Goal: Connect with others: Connect with others

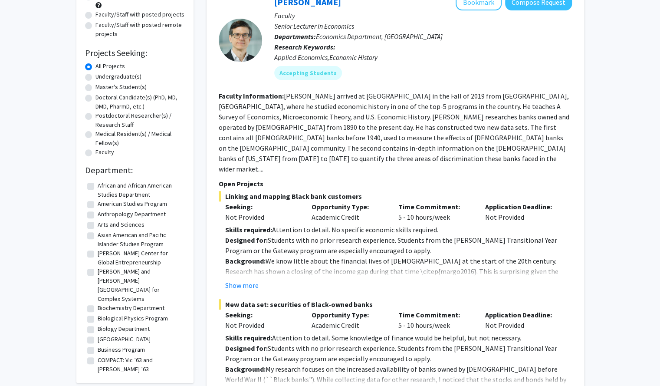
scroll to position [104, 0]
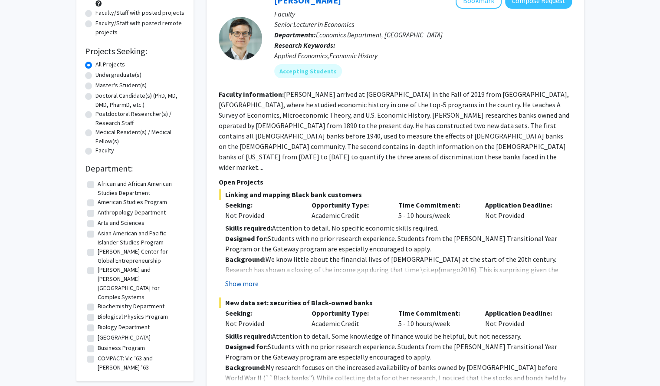
click at [242, 278] on button "Show more" at bounding box center [241, 283] width 33 height 10
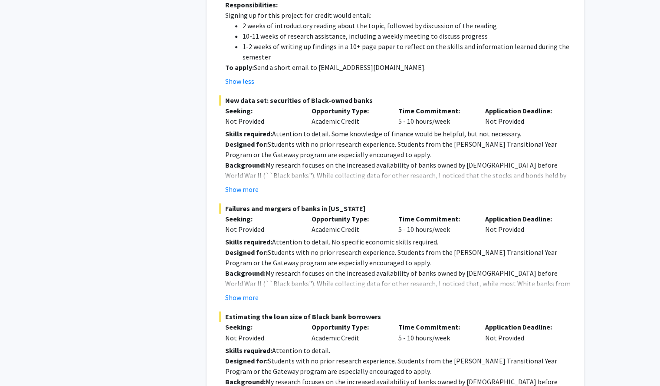
scroll to position [654, 0]
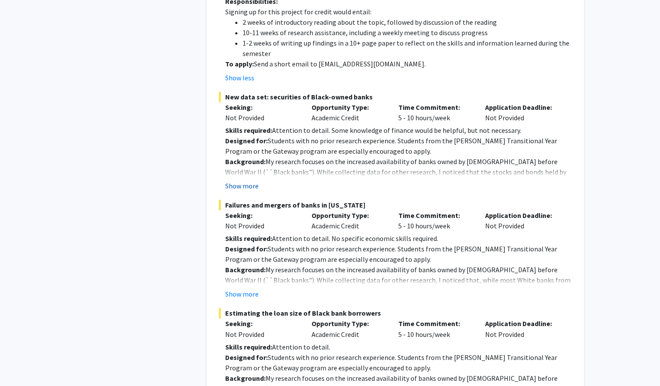
click at [238, 181] on button "Show more" at bounding box center [241, 186] width 33 height 10
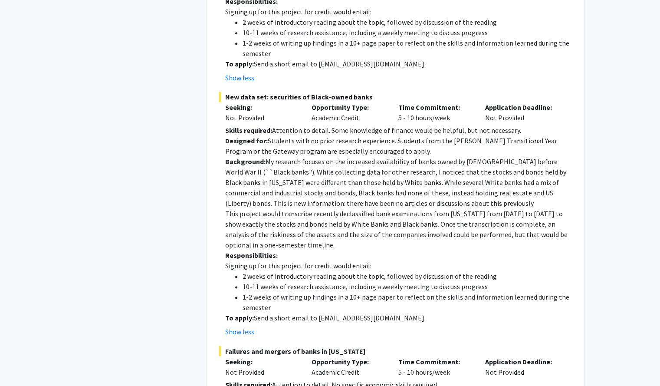
click at [383, 135] on p "Designed for: Students with no prior research experience. Students from the [PE…" at bounding box center [398, 145] width 347 height 21
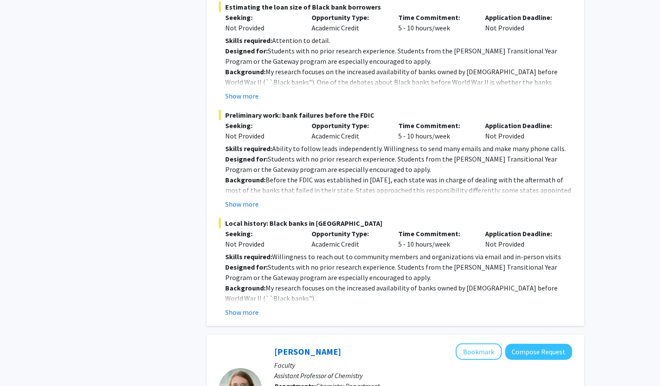
scroll to position [1096, 0]
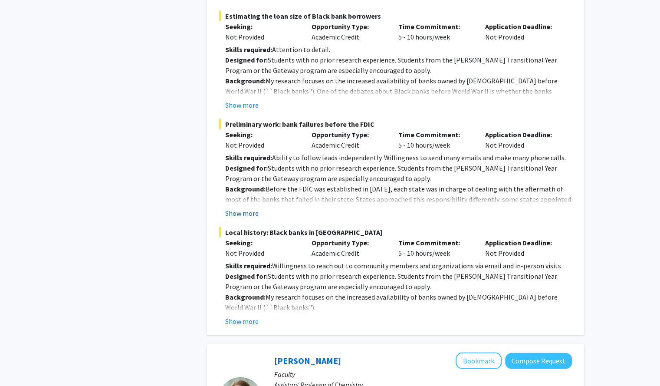
click at [252, 208] on button "Show more" at bounding box center [241, 213] width 33 height 10
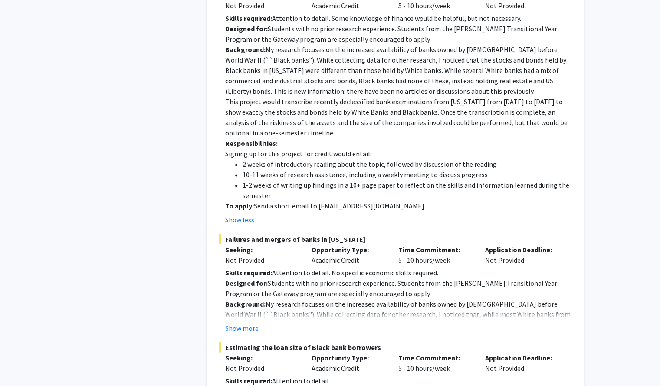
scroll to position [765, 0]
click at [246, 323] on button "Show more" at bounding box center [241, 328] width 33 height 10
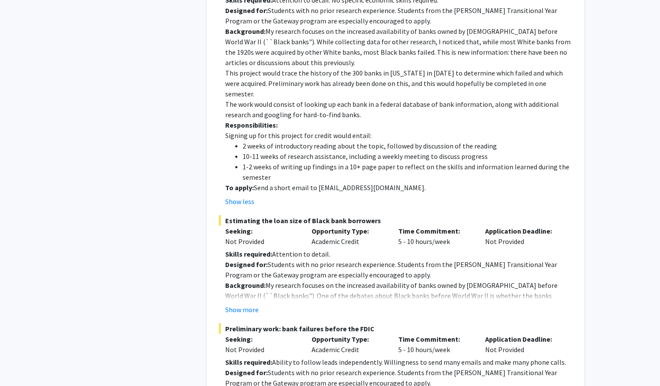
scroll to position [1048, 0]
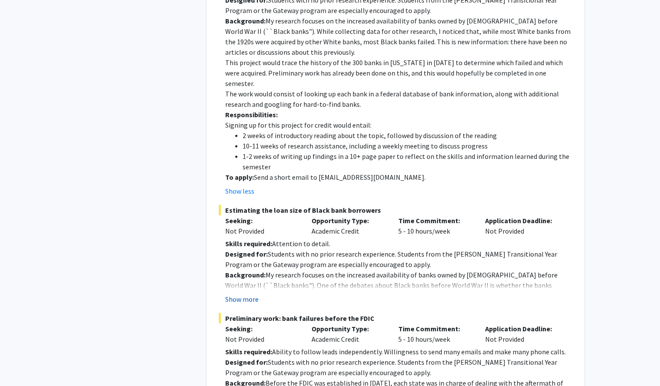
click at [247, 294] on button "Show more" at bounding box center [241, 299] width 33 height 10
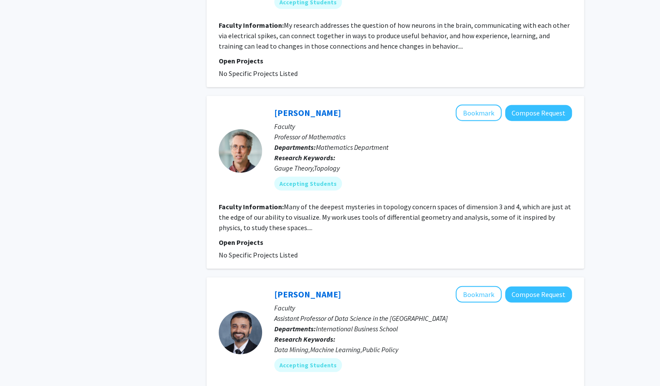
scroll to position [3410, 0]
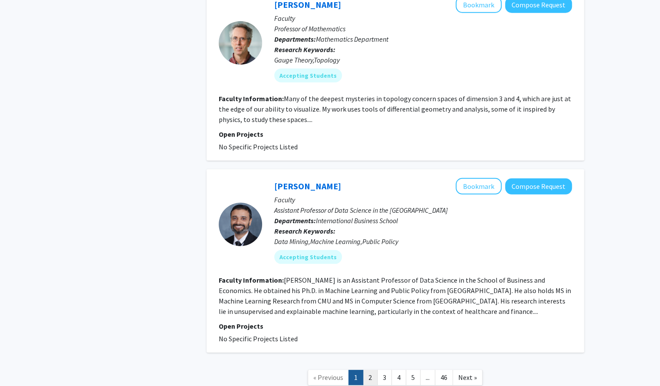
click at [373, 370] on link "2" at bounding box center [370, 377] width 15 height 15
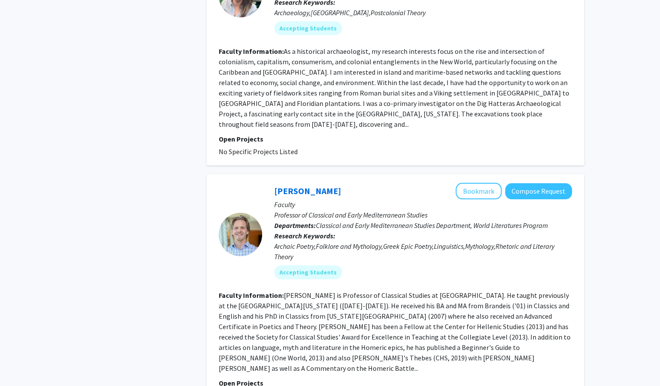
scroll to position [2004, 0]
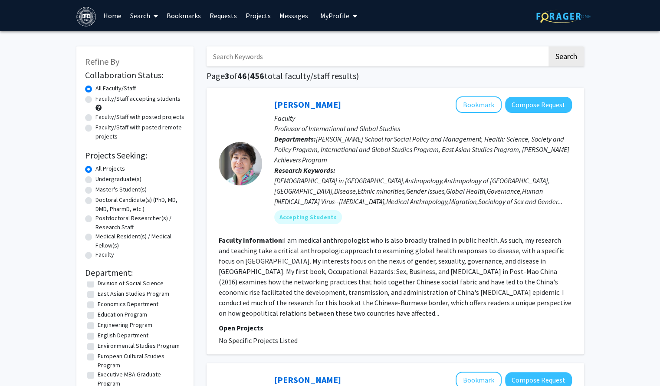
scroll to position [398, 0]
click at [95, 300] on fg-checkbox "Economics Department Economics Department" at bounding box center [134, 305] width 95 height 10
click at [98, 300] on label "Economics Department" at bounding box center [128, 304] width 61 height 9
click at [98, 300] on input "Economics Department" at bounding box center [101, 303] width 6 height 6
checkbox input "true"
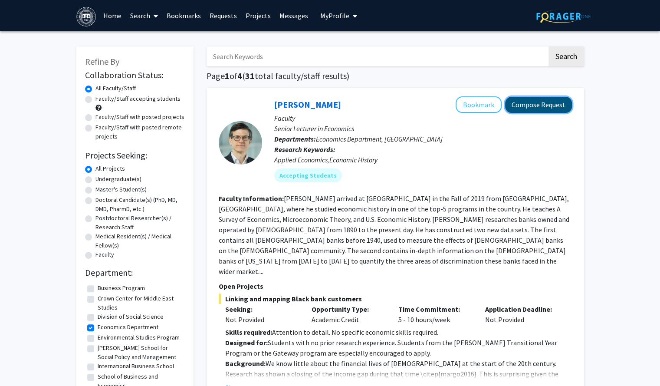
click at [546, 106] on button "Compose Request" at bounding box center [538, 105] width 67 height 16
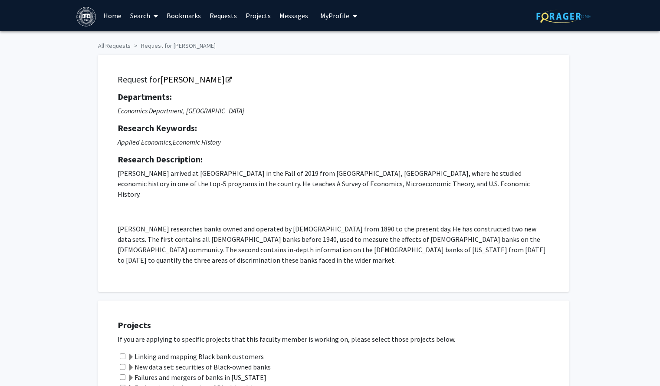
click at [327, 158] on h5 "Research Description:" at bounding box center [334, 159] width 432 height 10
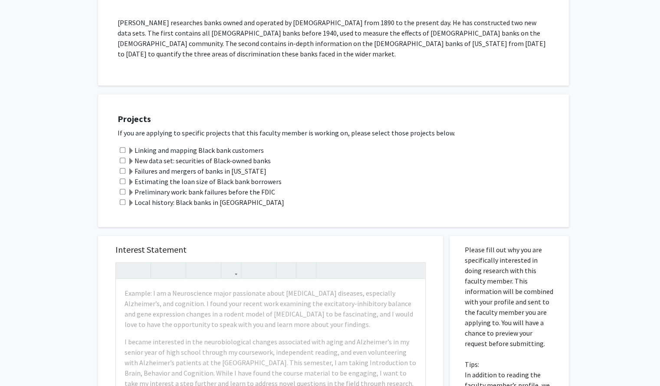
scroll to position [207, 0]
click at [120, 157] on input "checkbox" at bounding box center [123, 160] width 6 height 6
checkbox input "true"
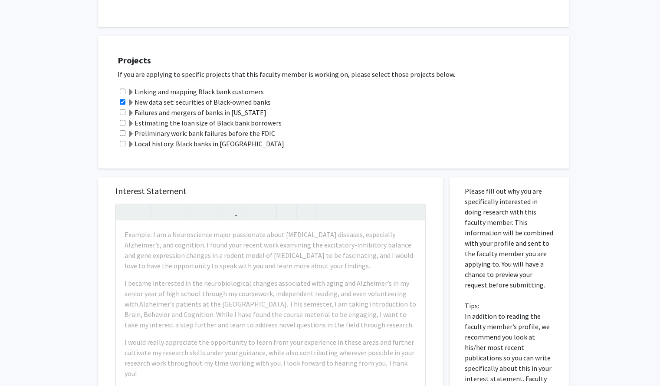
scroll to position [266, 0]
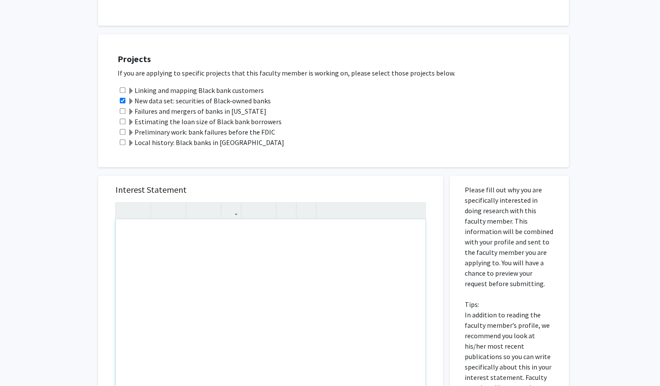
click at [140, 257] on div "To enrich screen reader interactions, please activate Accessibility in Grammarl…" at bounding box center [270, 318] width 309 height 199
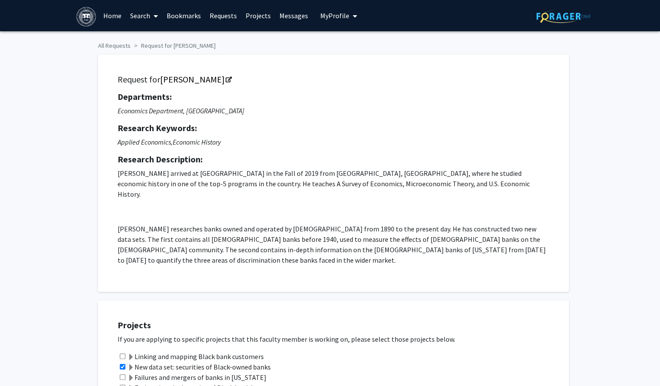
scroll to position [0, 0]
